Goal: Task Accomplishment & Management: Complete application form

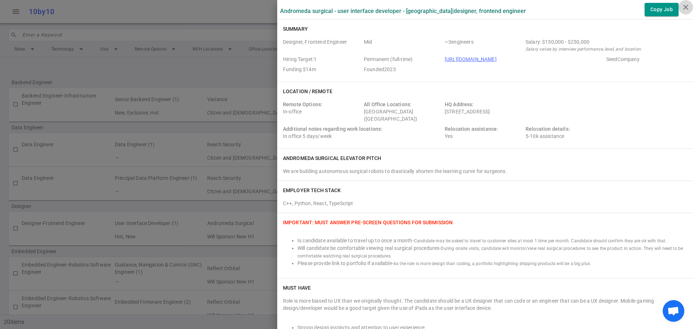
click at [684, 8] on icon "close" at bounding box center [685, 7] width 9 height 9
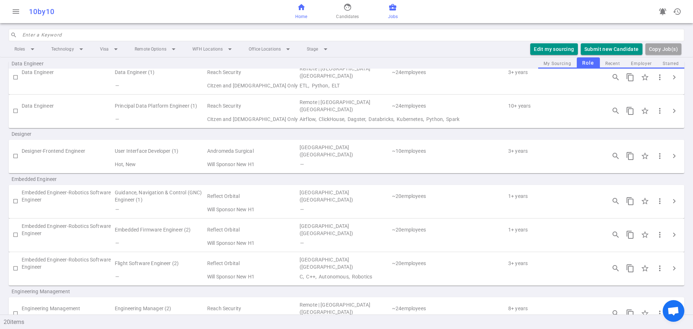
click at [302, 12] on link "home Home" at bounding box center [301, 11] width 12 height 17
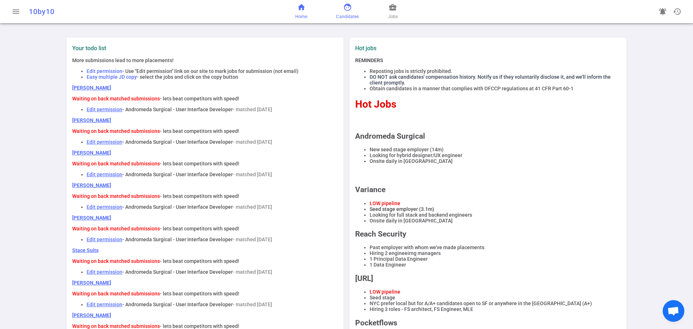
click at [344, 12] on link "face Candidates" at bounding box center [347, 11] width 23 height 17
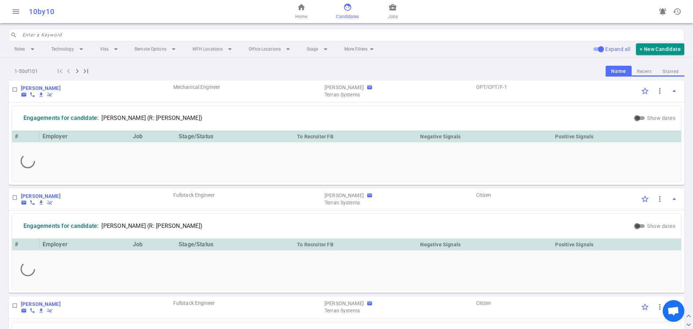
click at [36, 34] on input "search" at bounding box center [350, 35] width 657 height 12
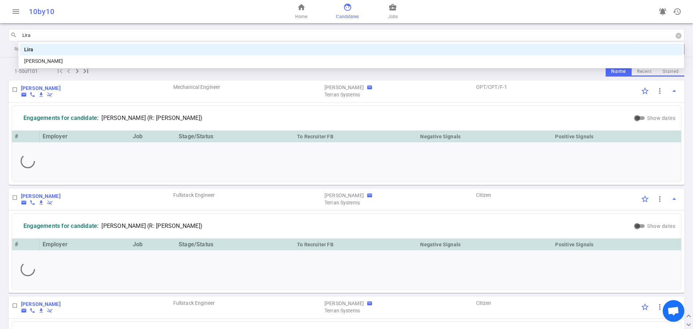
type input "Liran"
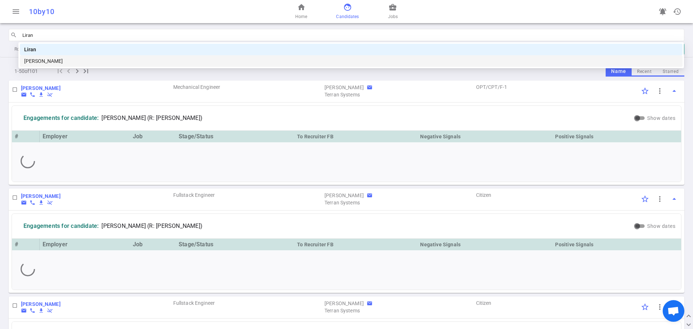
click at [40, 61] on div "[PERSON_NAME]" at bounding box center [351, 61] width 654 height 8
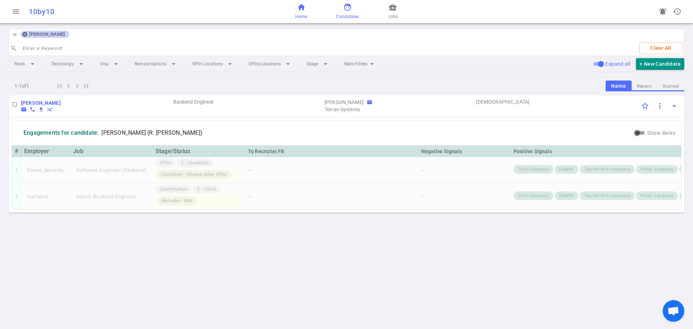
click at [300, 12] on link "home Home" at bounding box center [301, 11] width 12 height 17
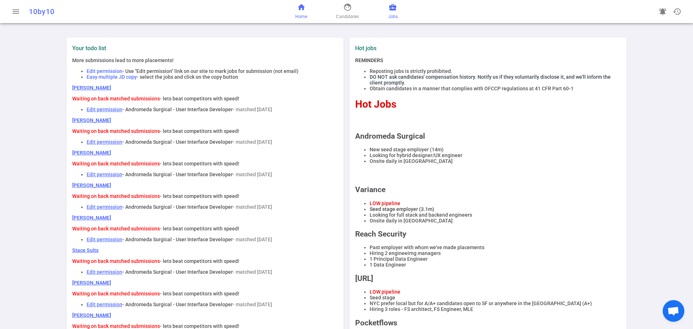
click at [394, 13] on span "Jobs" at bounding box center [393, 16] width 10 height 7
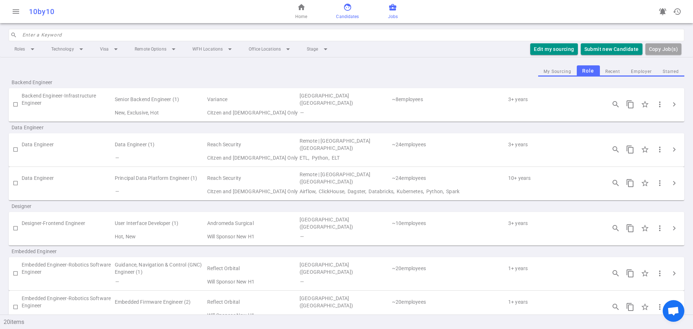
click at [343, 18] on span "Candidates" at bounding box center [347, 16] width 23 height 7
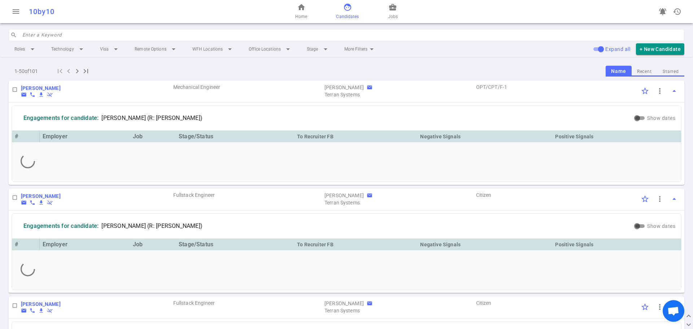
click at [87, 31] on input "search" at bounding box center [350, 35] width 657 height 12
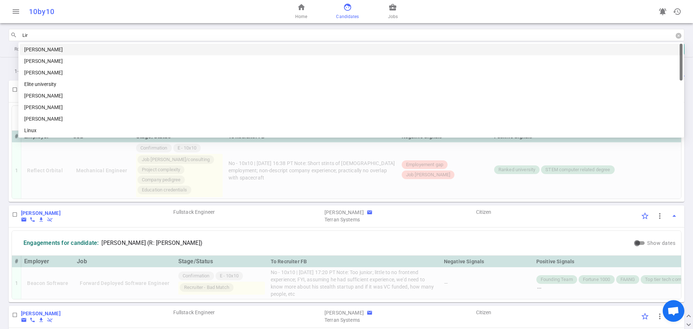
type input "Lira"
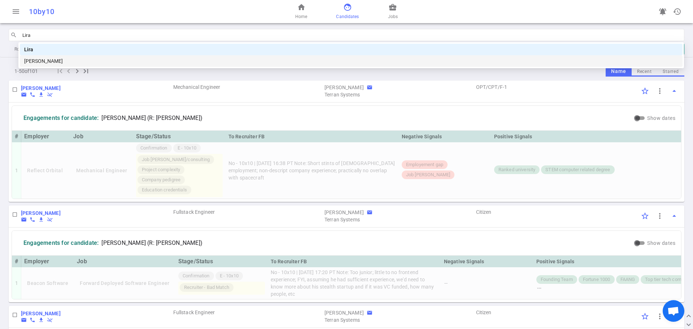
click at [49, 59] on div "[PERSON_NAME]" at bounding box center [351, 61] width 654 height 8
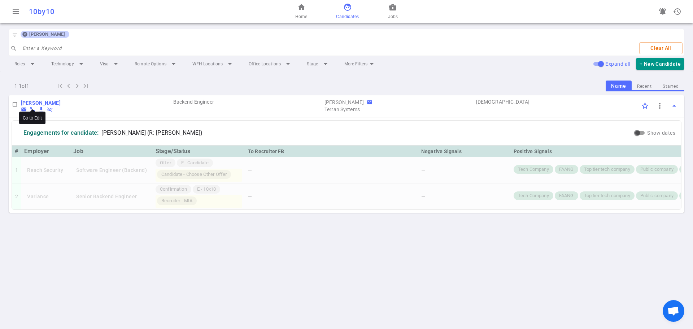
click at [28, 102] on b "[PERSON_NAME]" at bounding box center [41, 103] width 40 height 6
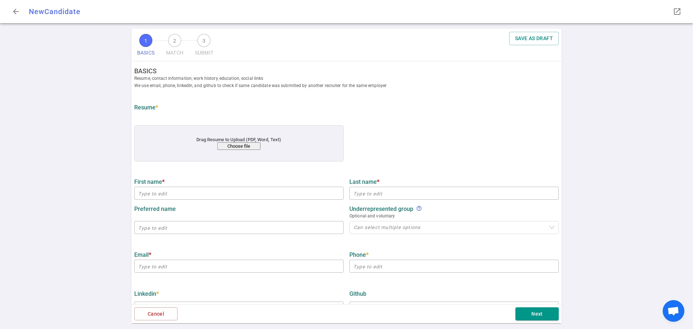
type input "Liran"
type input "Jiao"
type input "[EMAIL_ADDRESS][DOMAIN_NAME]"
type input "[PHONE_NUMBER]"
type input "[URL][DOMAIN_NAME]"
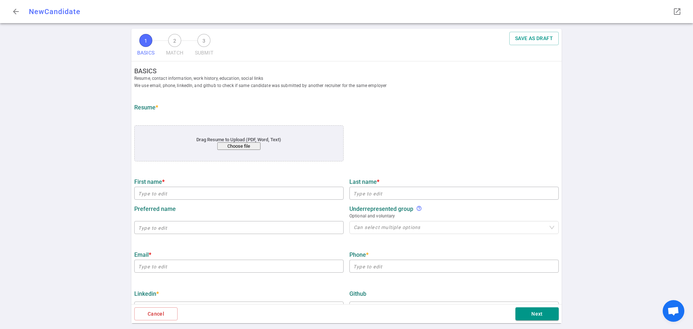
type input "Tiktok"
type textarea "Software Engineer"
type input "9"
type input "5"
type input "[US_STATE][GEOGRAPHIC_DATA]"
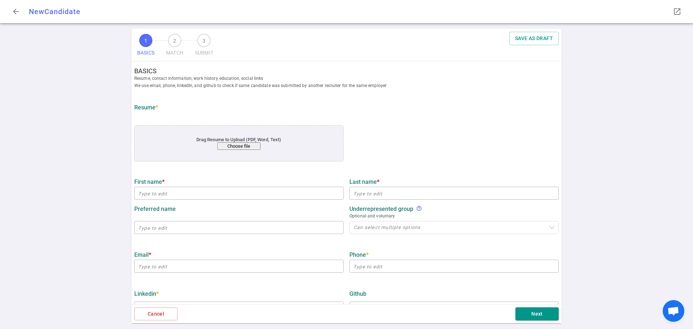
type input "Computer Science"
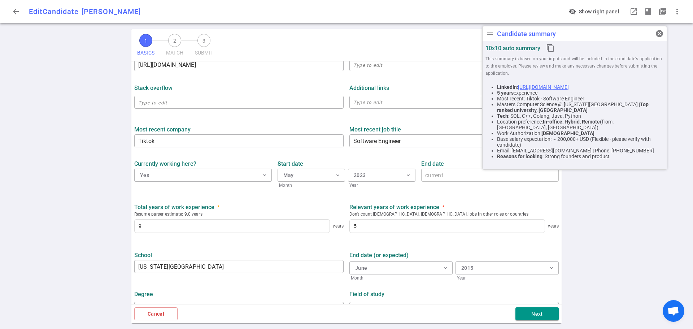
scroll to position [259, 0]
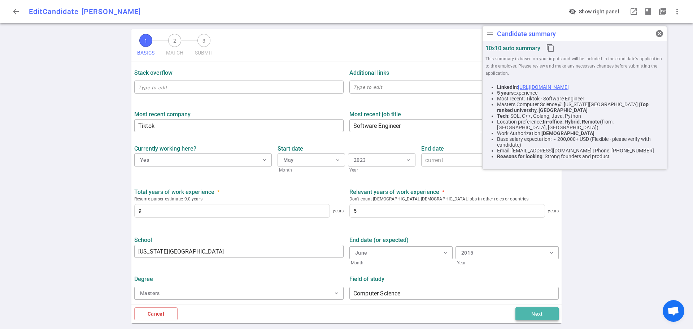
click at [531, 311] on button "Next" at bounding box center [536, 313] width 43 height 13
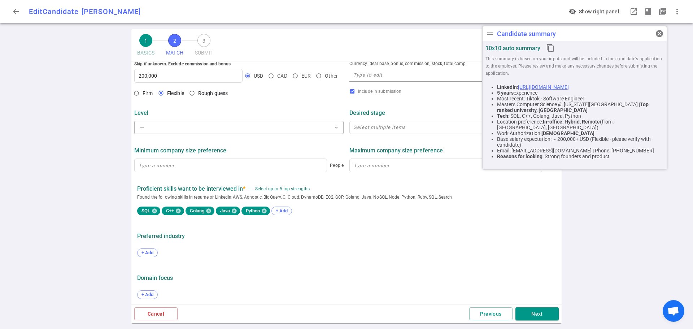
scroll to position [268, 0]
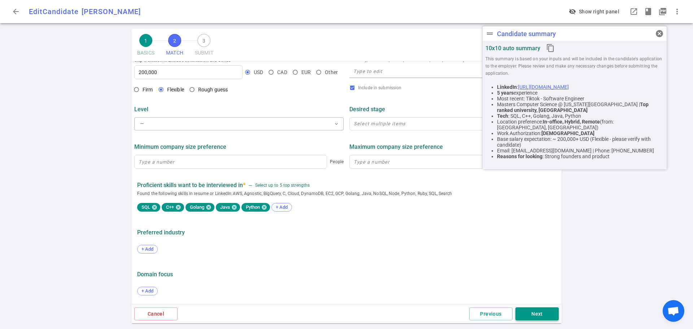
click at [536, 312] on button "Next" at bounding box center [536, 313] width 43 height 13
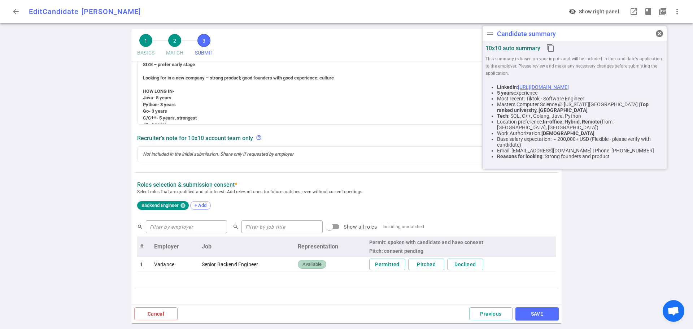
scroll to position [253, 0]
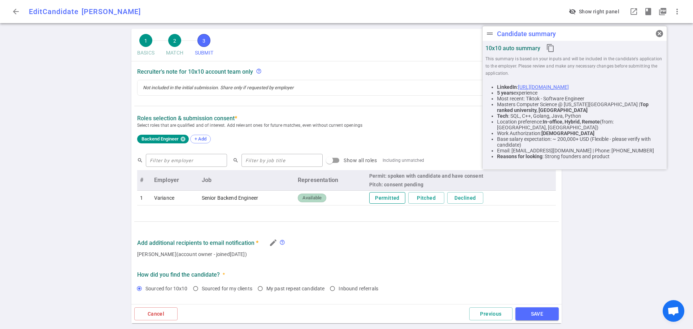
click at [385, 196] on button "Permitted" at bounding box center [387, 198] width 36 height 12
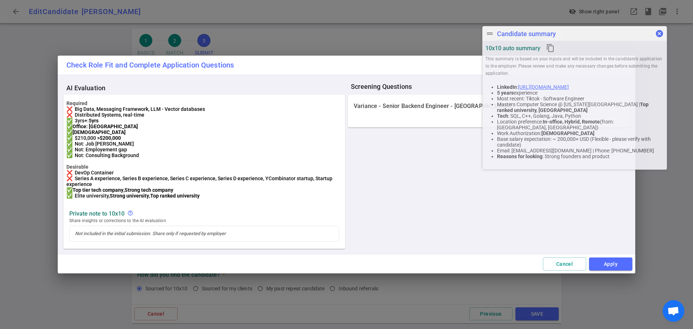
click at [658, 33] on span "cancel" at bounding box center [659, 33] width 9 height 9
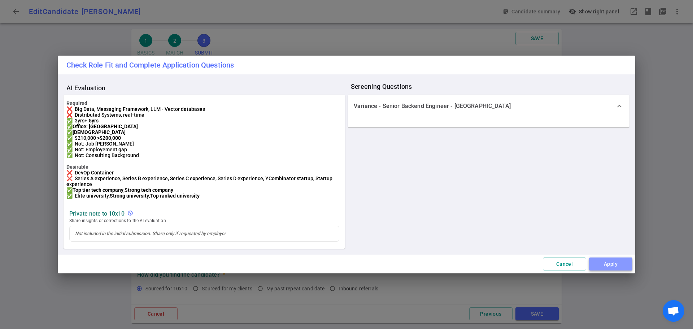
click at [612, 271] on button "Apply" at bounding box center [610, 263] width 43 height 13
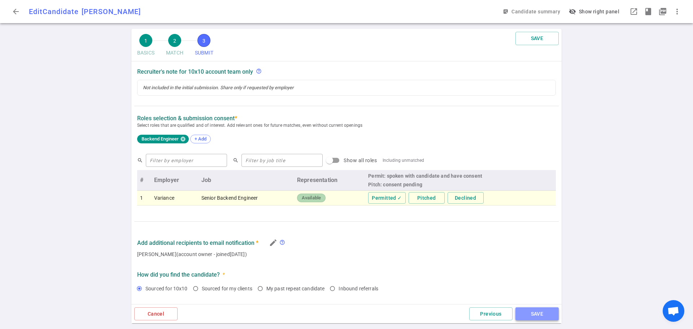
click at [545, 310] on button "SAVE" at bounding box center [536, 313] width 43 height 13
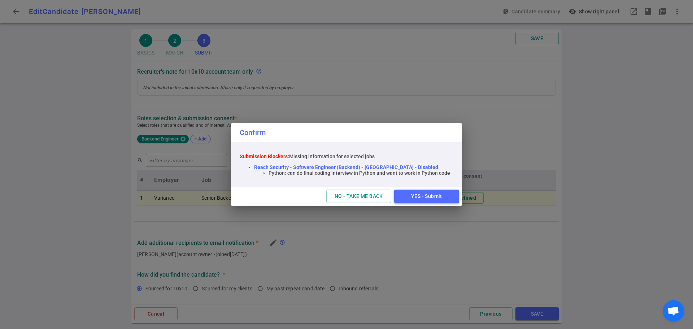
click at [420, 201] on button "YES - Submit" at bounding box center [426, 195] width 65 height 13
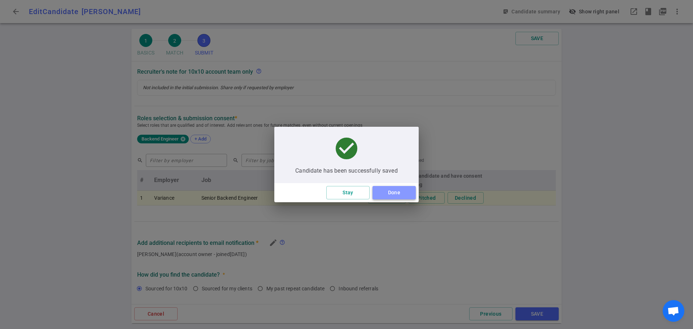
click at [392, 192] on button "Done" at bounding box center [393, 192] width 43 height 13
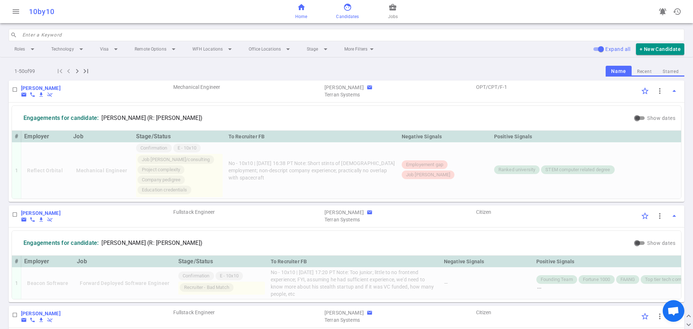
click at [300, 9] on span "home" at bounding box center [301, 7] width 9 height 9
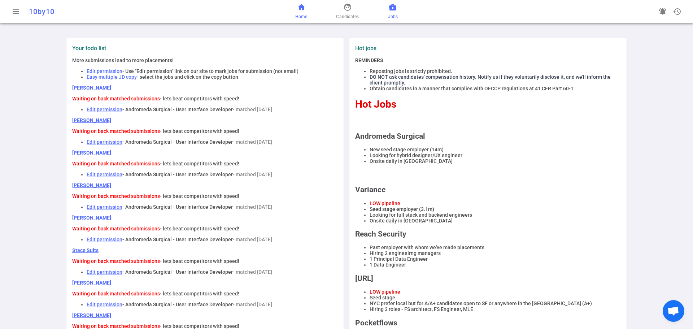
click at [390, 8] on span "business_center" at bounding box center [392, 7] width 9 height 9
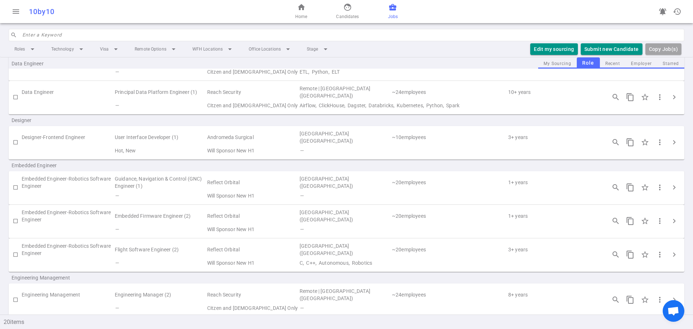
scroll to position [108, 0]
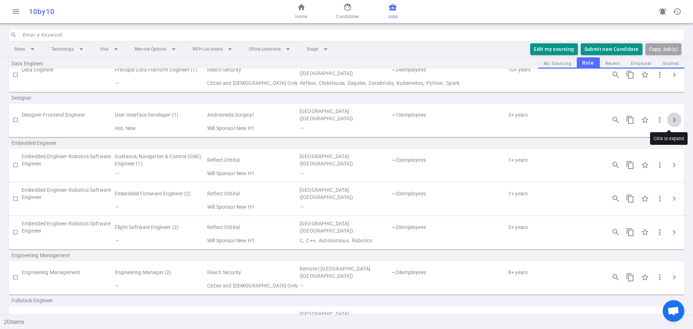
click at [670, 120] on span "chevron_right" at bounding box center [674, 119] width 9 height 9
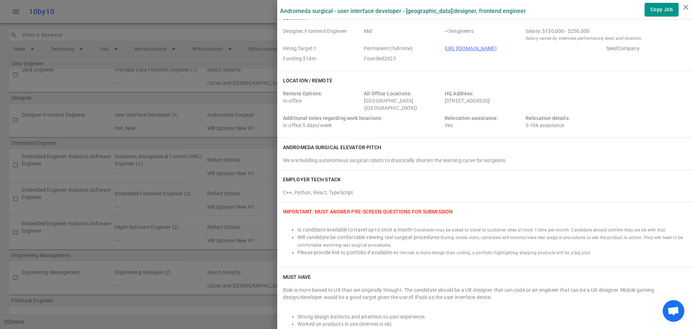
scroll to position [0, 0]
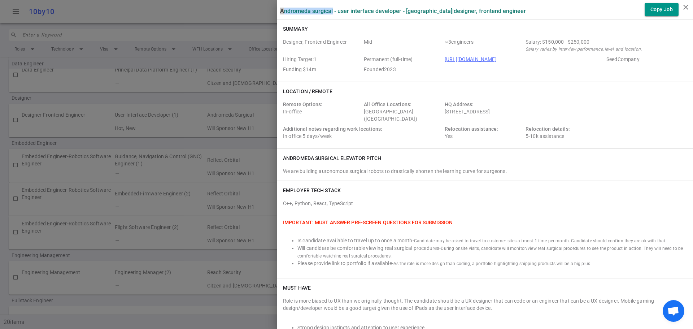
drag, startPoint x: 275, startPoint y: 10, endPoint x: 327, endPoint y: 14, distance: 51.7
click at [327, 14] on label "Andromeda Surgical - User Interface Developer - [GEOGRAPHIC_DATA] | Designer, F…" at bounding box center [403, 11] width 246 height 7
copy label "Andromeda Surgical"
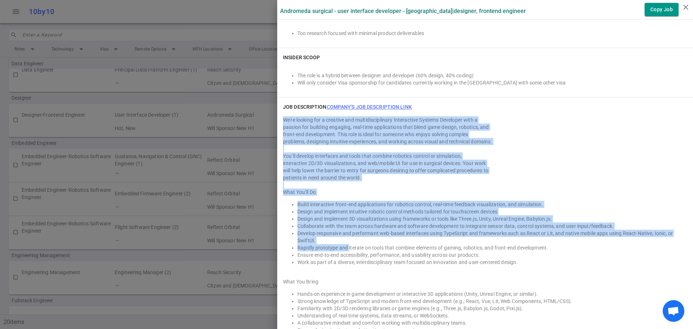
scroll to position [577, 0]
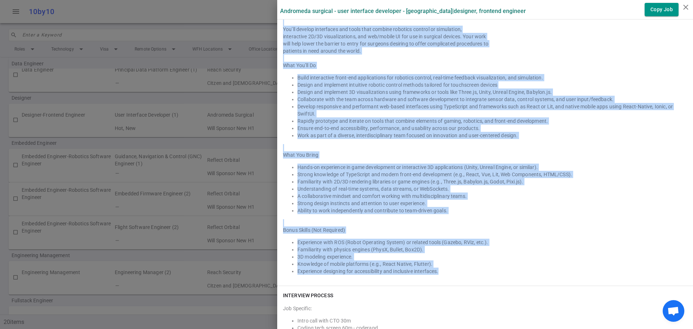
drag, startPoint x: 278, startPoint y: 135, endPoint x: 471, endPoint y: 271, distance: 235.9
click at [471, 271] on div "We’re looking for a creative and multidisciplinary Interactive Systems Develope…" at bounding box center [485, 132] width 404 height 285
copy div "Lo’ip dolorsi ame c adipisci eli seddoeiusmodtempo Incididuntu Laboree Dolorema…"
click at [527, 220] on div at bounding box center [485, 222] width 404 height 7
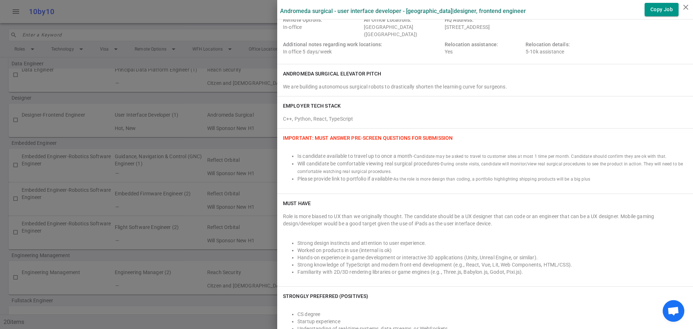
scroll to position [108, 0]
